Goal: Information Seeking & Learning: Understand process/instructions

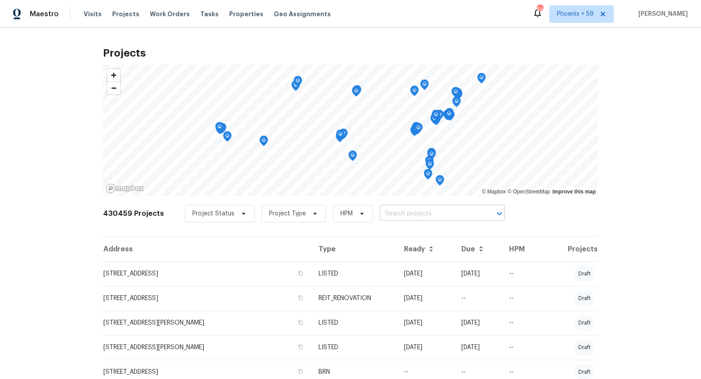
click at [397, 215] on input "text" at bounding box center [430, 214] width 100 height 14
type input "4"
type input "149 jefferson"
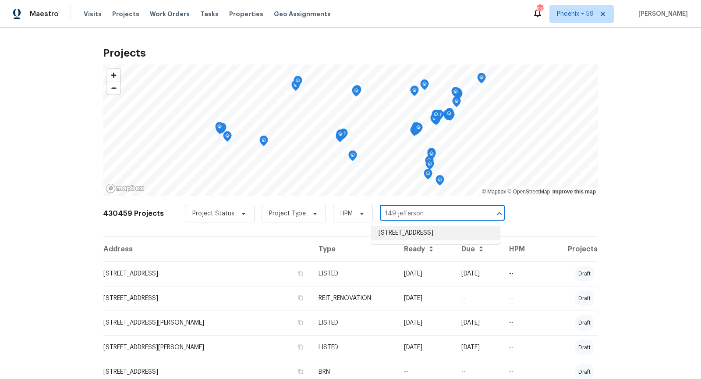
click at [411, 236] on li "[STREET_ADDRESS]" at bounding box center [436, 233] width 128 height 14
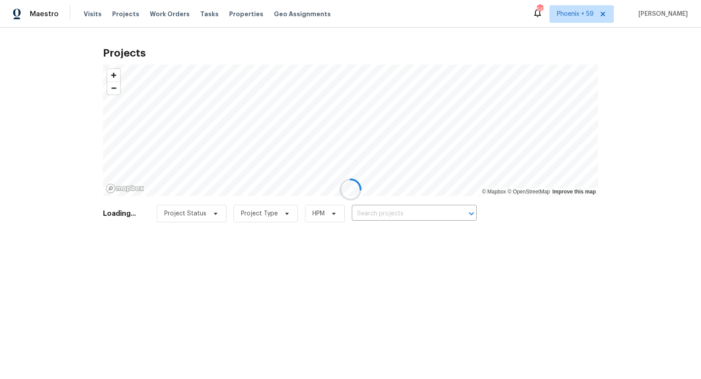
type input "[STREET_ADDRESS]"
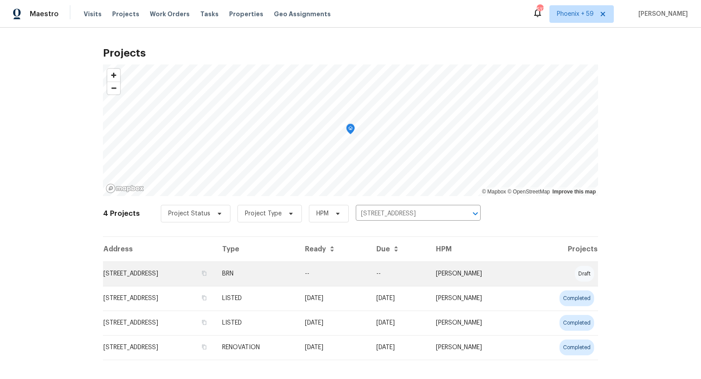
click at [182, 267] on td "[STREET_ADDRESS]" at bounding box center [159, 273] width 112 height 25
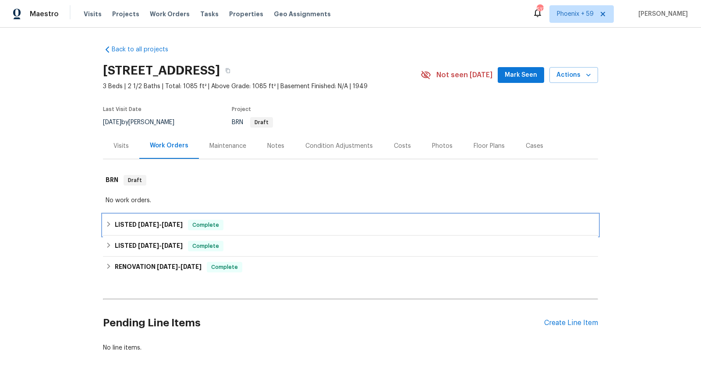
click at [260, 226] on div "LISTED [DATE] - [DATE] Complete" at bounding box center [351, 225] width 490 height 11
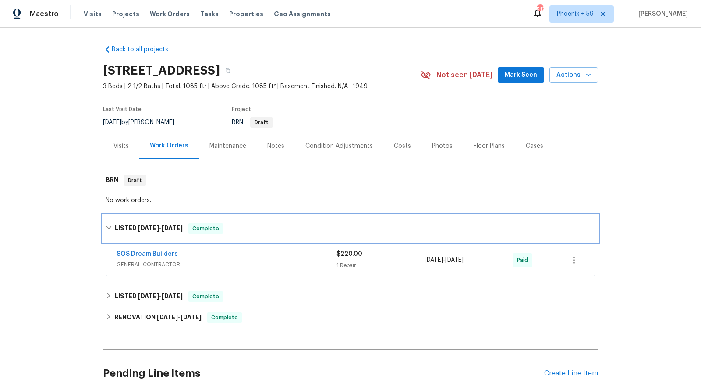
scroll to position [20, 0]
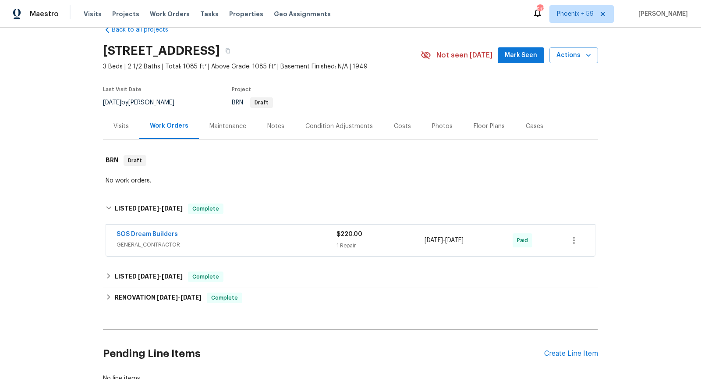
click at [262, 242] on span "GENERAL_CONTRACTOR" at bounding box center [227, 244] width 220 height 9
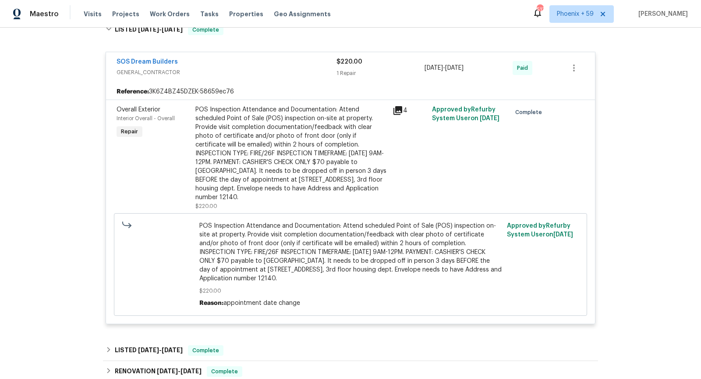
scroll to position [199, 0]
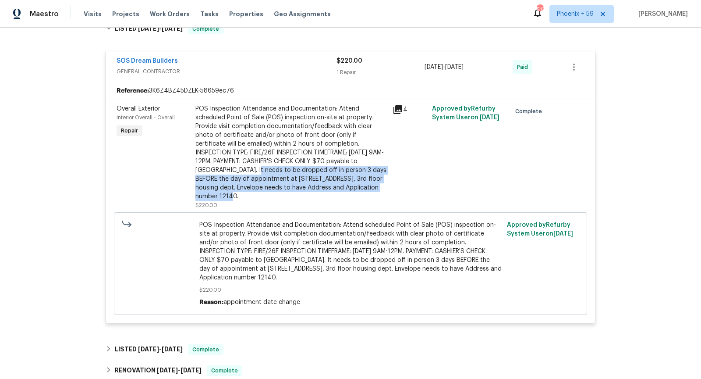
drag, startPoint x: 379, startPoint y: 159, endPoint x: 388, endPoint y: 184, distance: 26.8
click at [388, 184] on div "POS Inspection Attendance and Documentation: Attend scheduled Point of Sale (PO…" at bounding box center [291, 157] width 197 height 110
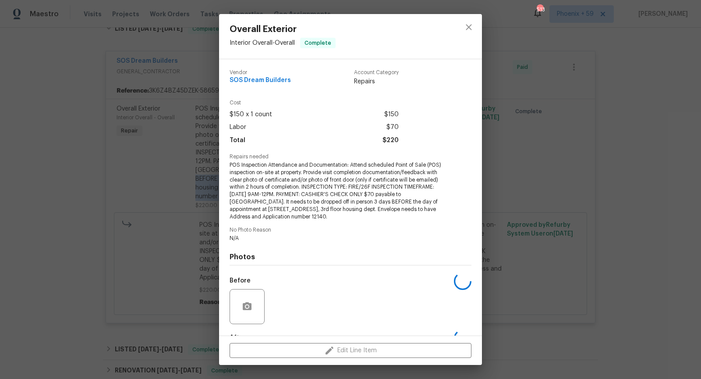
copy div "It needs to be dropped off in person 3 days BEFORE the day of appointment at [S…"
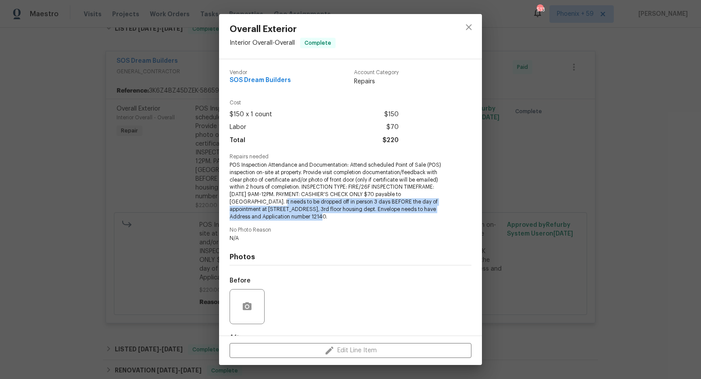
drag, startPoint x: 255, startPoint y: 203, endPoint x: 305, endPoint y: 219, distance: 52.1
click at [305, 219] on span "POS Inspection Attendance and Documentation: Attend scheduled Point of Sale (PO…" at bounding box center [339, 190] width 218 height 59
copy span "It needs to be dropped off in person 3 days BEFORE the day of appointment at [S…"
